Goal: Task Accomplishment & Management: Manage account settings

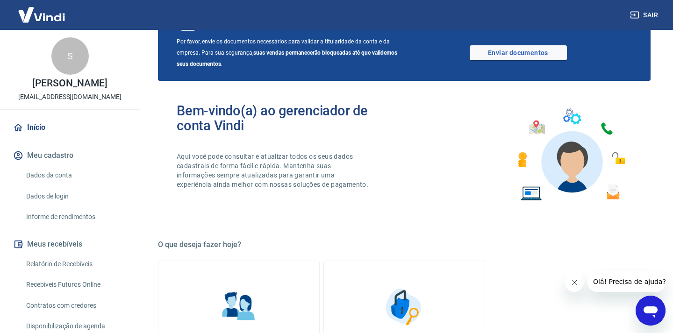
scroll to position [52, 0]
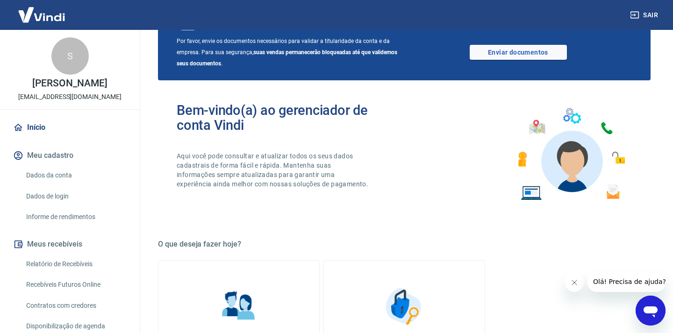
click at [74, 218] on link "Informe de rendimentos" at bounding box center [75, 216] width 106 height 19
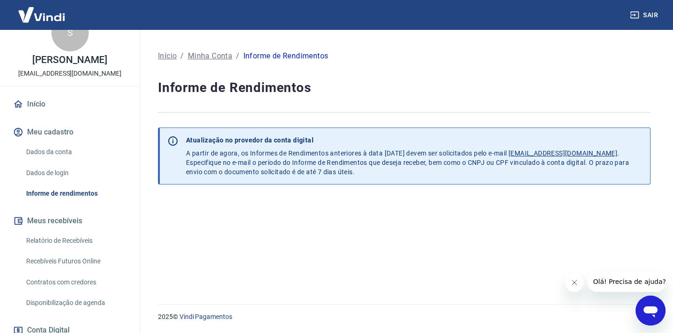
scroll to position [30, 0]
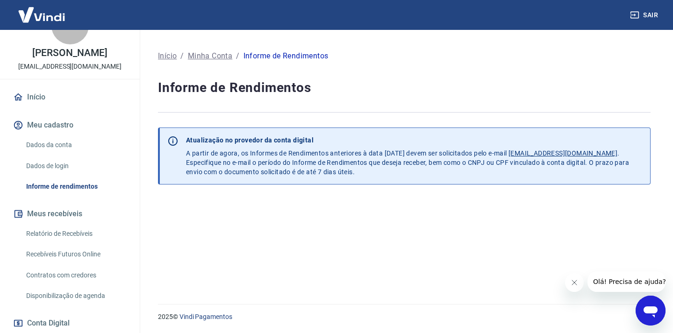
click at [77, 234] on link "Relatório de Recebíveis" at bounding box center [75, 233] width 106 height 19
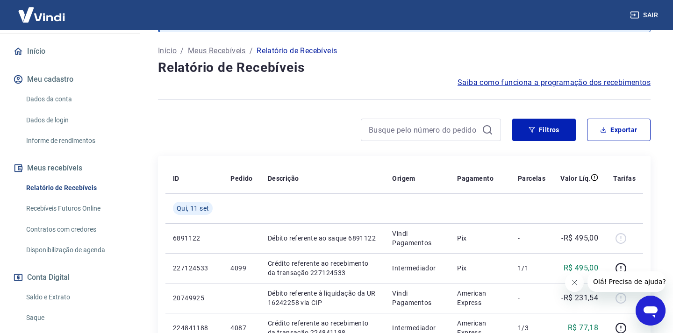
scroll to position [81, 0]
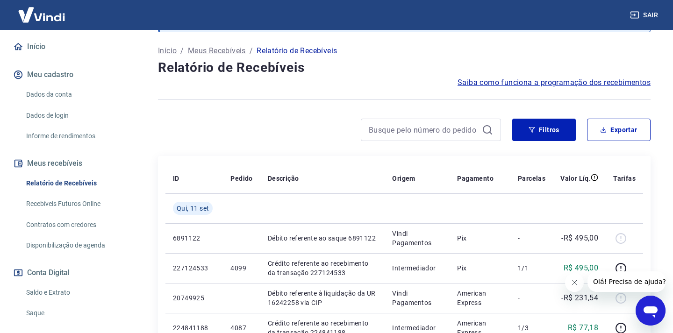
click at [83, 287] on link "Saldo e Extrato" at bounding box center [75, 292] width 106 height 19
